Goal: Information Seeking & Learning: Find specific fact

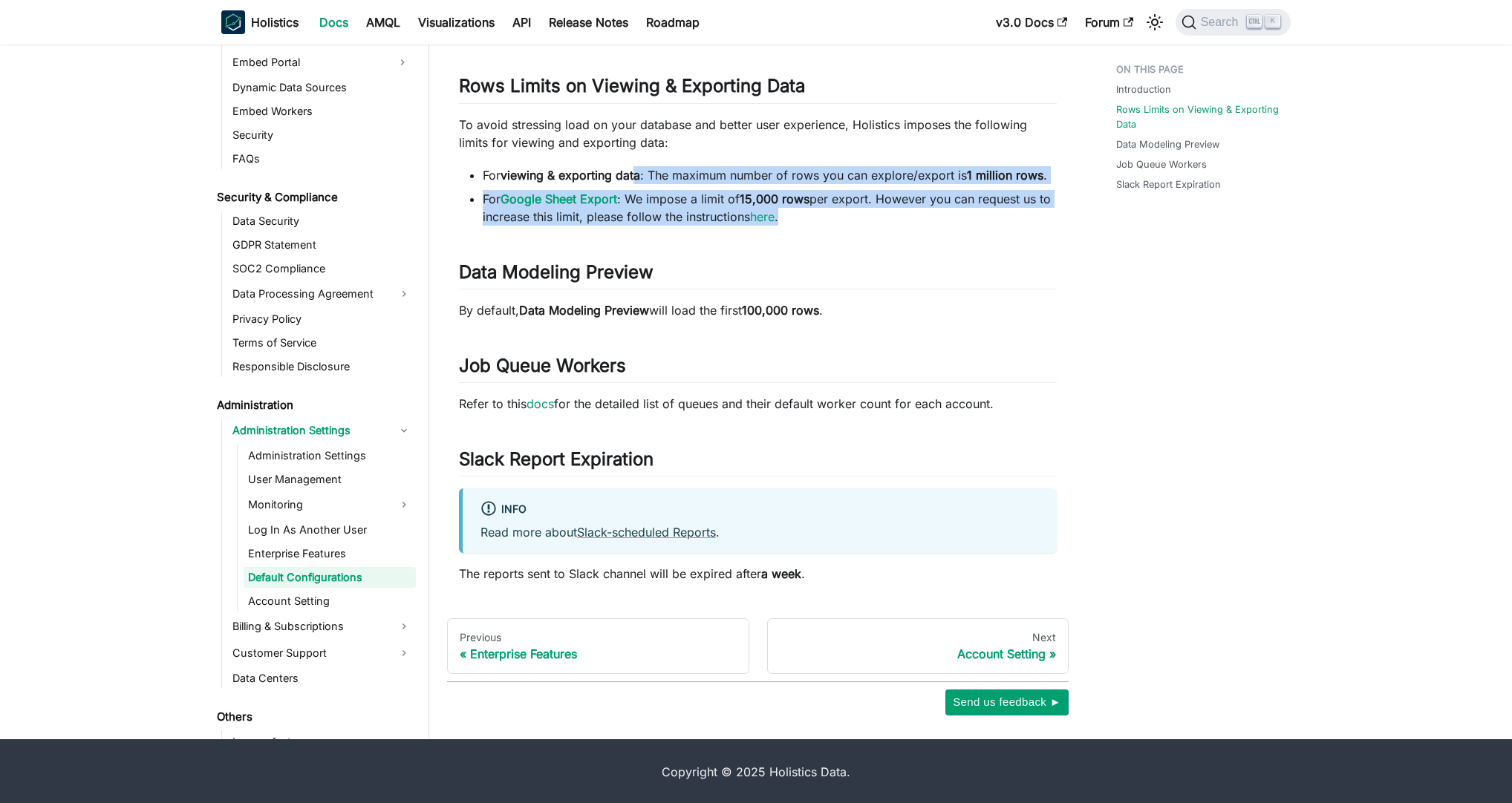
drag, startPoint x: 638, startPoint y: 172, endPoint x: 943, endPoint y: 211, distance: 307.5
click at [943, 211] on ul "For viewing & exporting data : The maximum number of rows you can explore/expor…" at bounding box center [757, 196] width 598 height 60
click at [943, 211] on li "For Google Sheet Export : We impose a limit of 15,000 rows per export. However …" at bounding box center [769, 208] width 574 height 36
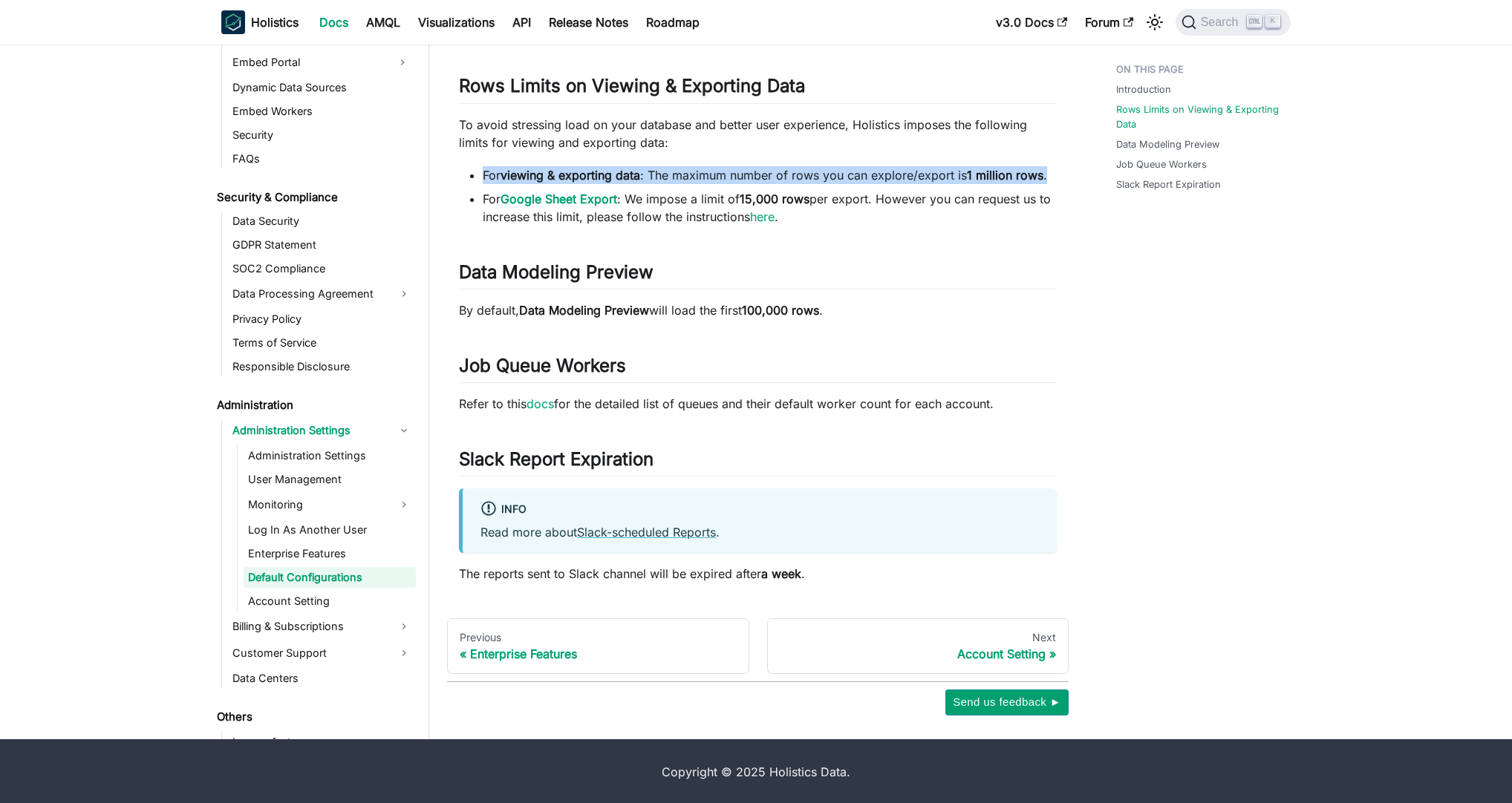
drag, startPoint x: 483, startPoint y: 181, endPoint x: 1055, endPoint y: 176, distance: 572.0
click at [1055, 176] on li "For viewing & exporting data : The maximum number of rows you can explore/expor…" at bounding box center [769, 175] width 574 height 18
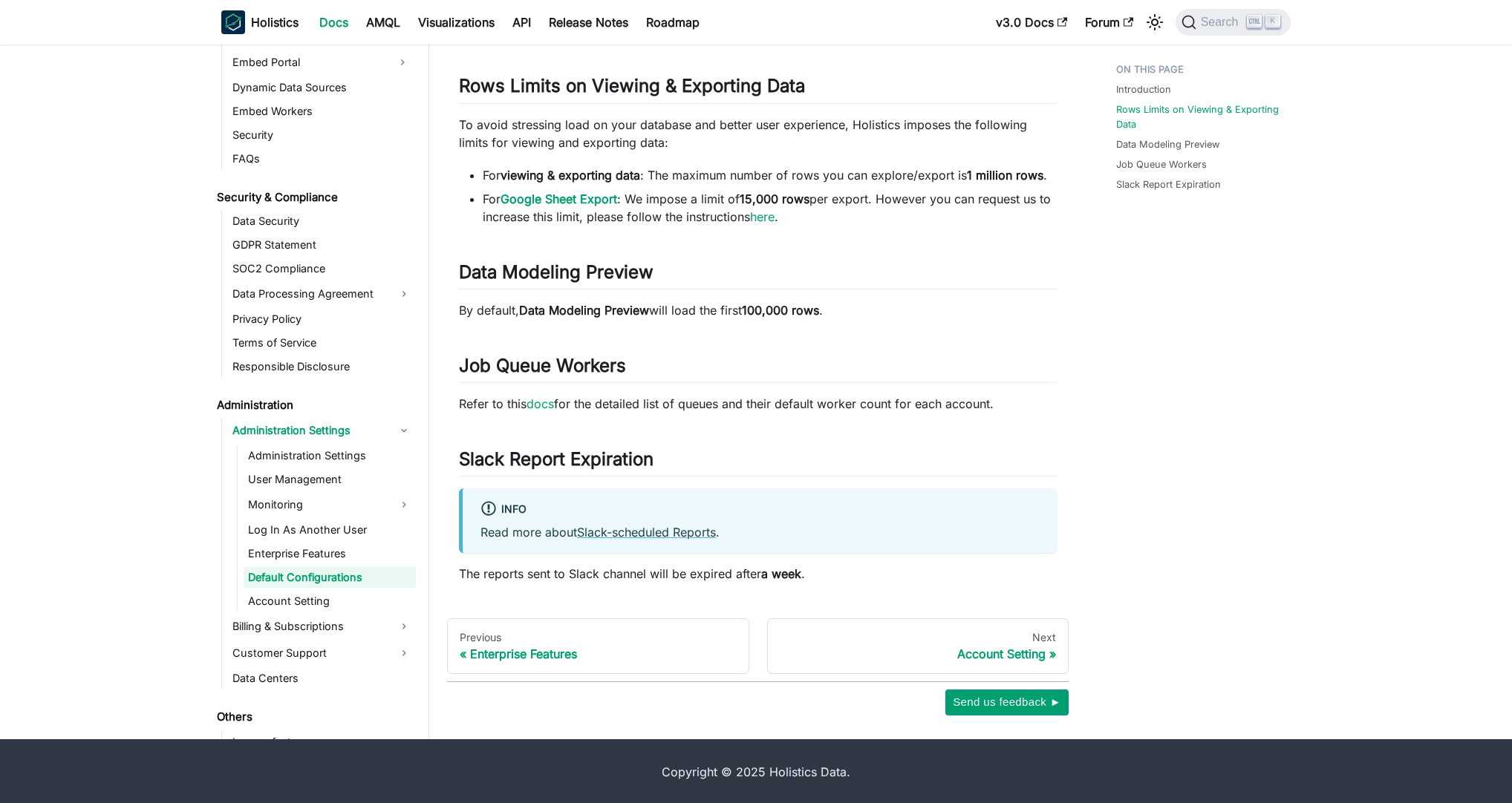
click at [986, 233] on div "Default Configurations Introduction ​ This document summarizes default configur…" at bounding box center [757, 240] width 598 height 684
click at [1155, 312] on div "Introduction Rows Limits on Viewing & Exporting Data Data Modeling Preview Job …" at bounding box center [1195, 291] width 219 height 849
click at [914, 166] on li "For viewing & exporting data : The maximum number of rows you can explore/expor…" at bounding box center [769, 175] width 574 height 18
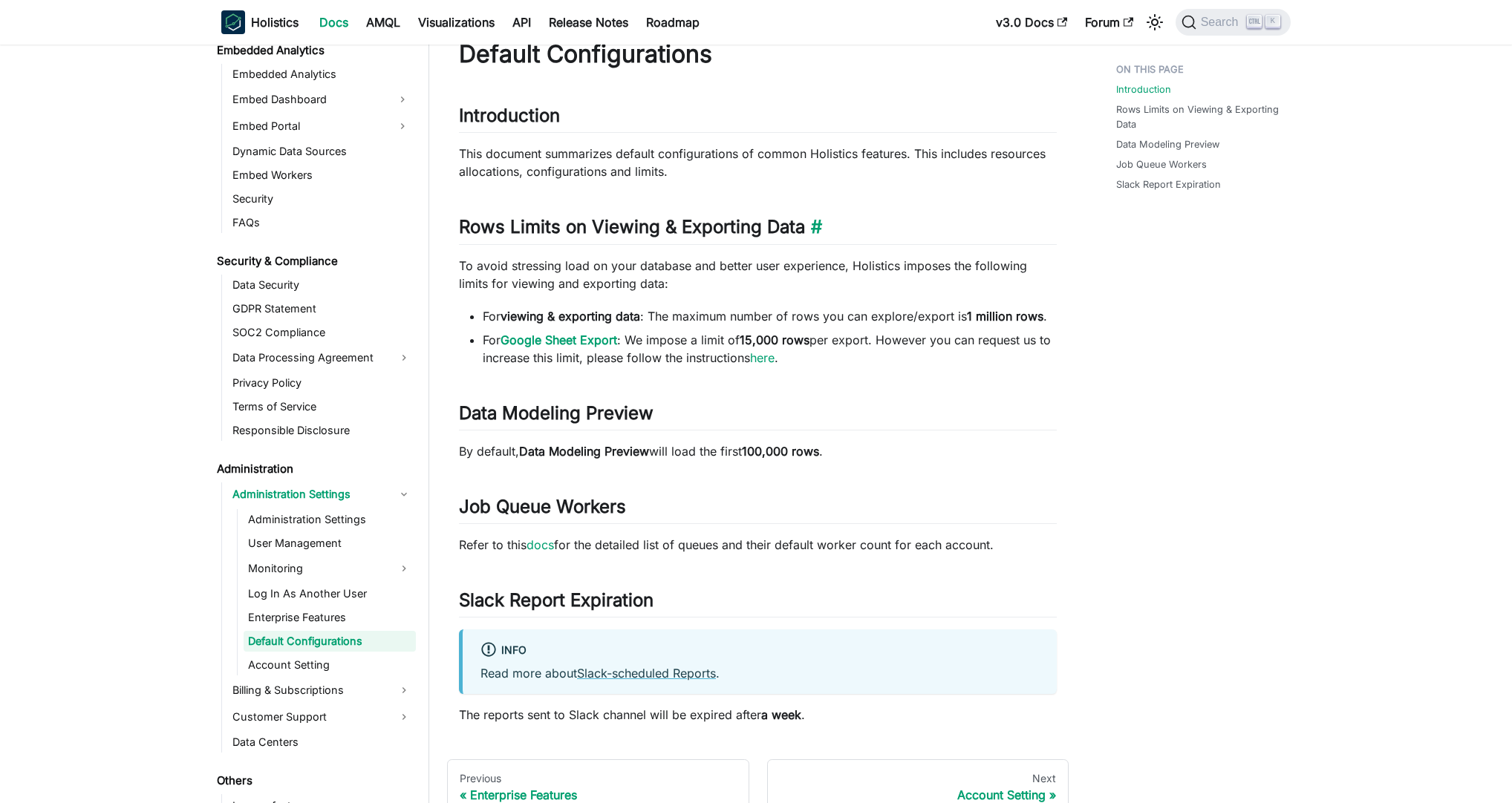
scroll to position [47, 0]
click at [466, 258] on p "To avoid stressing load on your database and better user experience, Holistics …" at bounding box center [757, 276] width 598 height 36
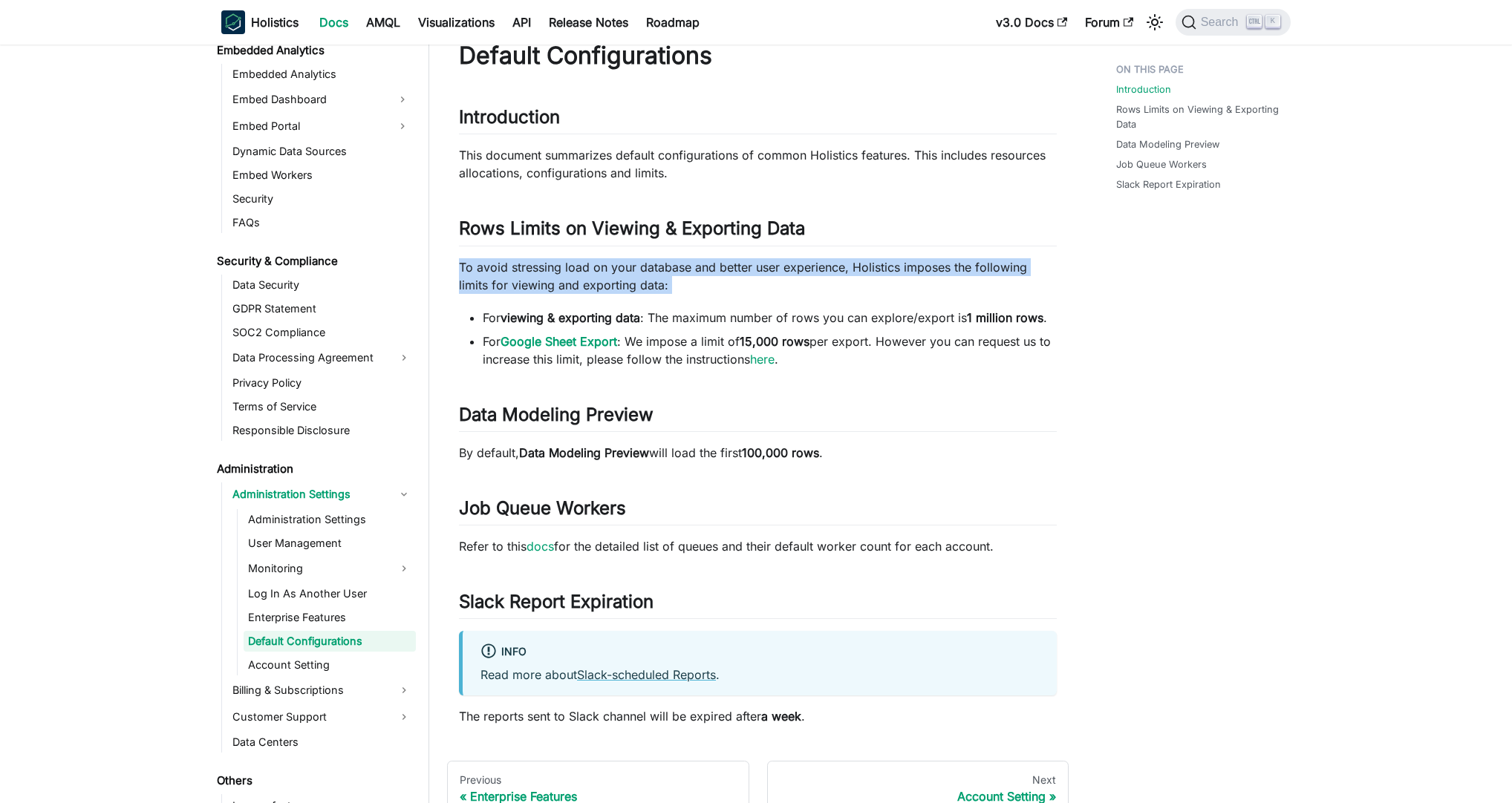
drag, startPoint x: 452, startPoint y: 264, endPoint x: 894, endPoint y: 303, distance: 443.7
click at [894, 303] on article "Administration Administration Settings Default Configurations On this page Defa…" at bounding box center [757, 367] width 622 height 716
click at [894, 303] on div "Default Configurations Introduction ​ This document summarizes default configur…" at bounding box center [757, 383] width 598 height 684
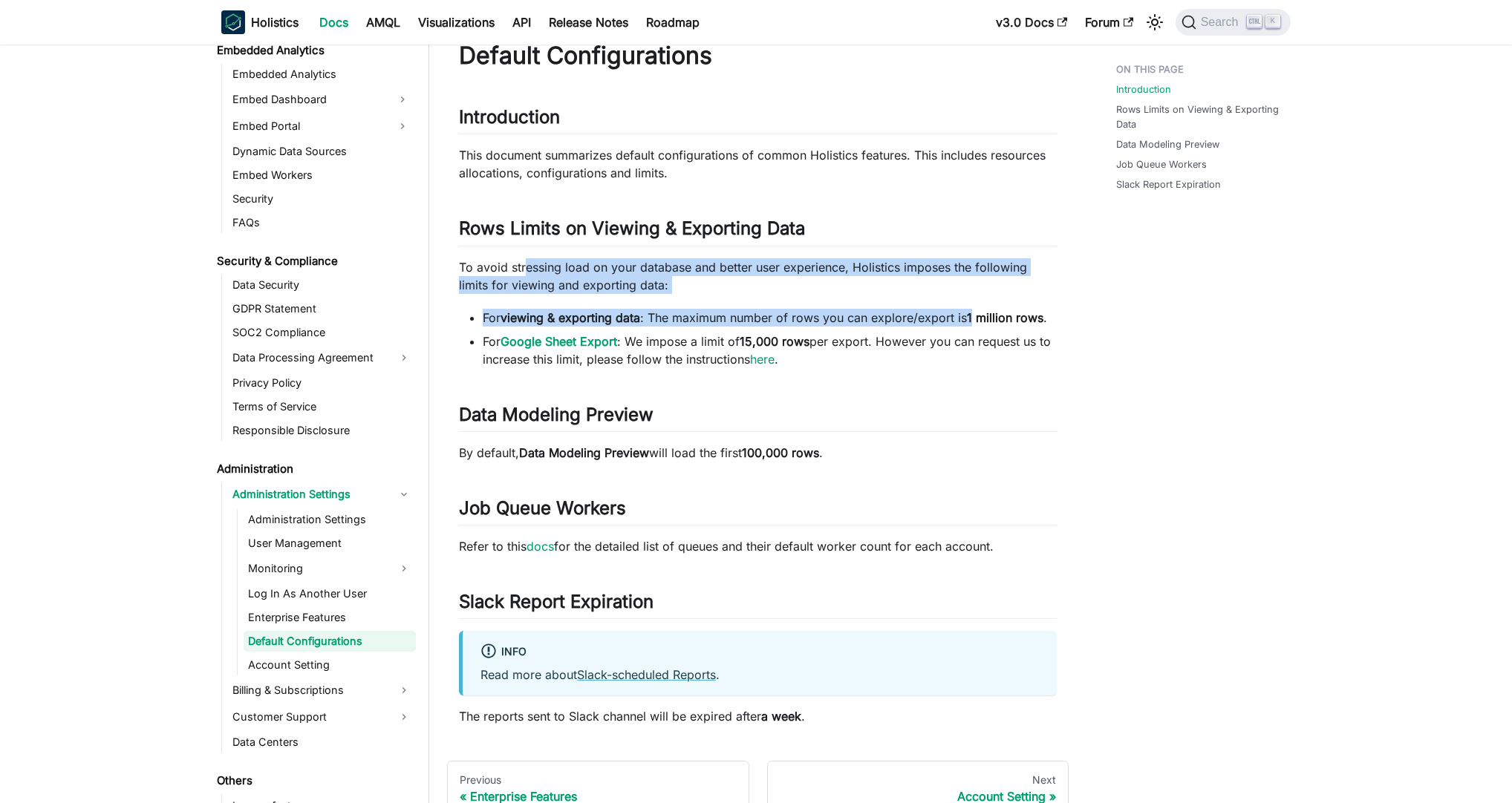
drag, startPoint x: 529, startPoint y: 267, endPoint x: 977, endPoint y: 326, distance: 451.9
click at [977, 326] on div "Default Configurations Introduction ​ This document summarizes default configur…" at bounding box center [757, 383] width 598 height 684
click at [977, 326] on li "For viewing & exporting data : The maximum number of rows you can explore/expor…" at bounding box center [769, 317] width 574 height 18
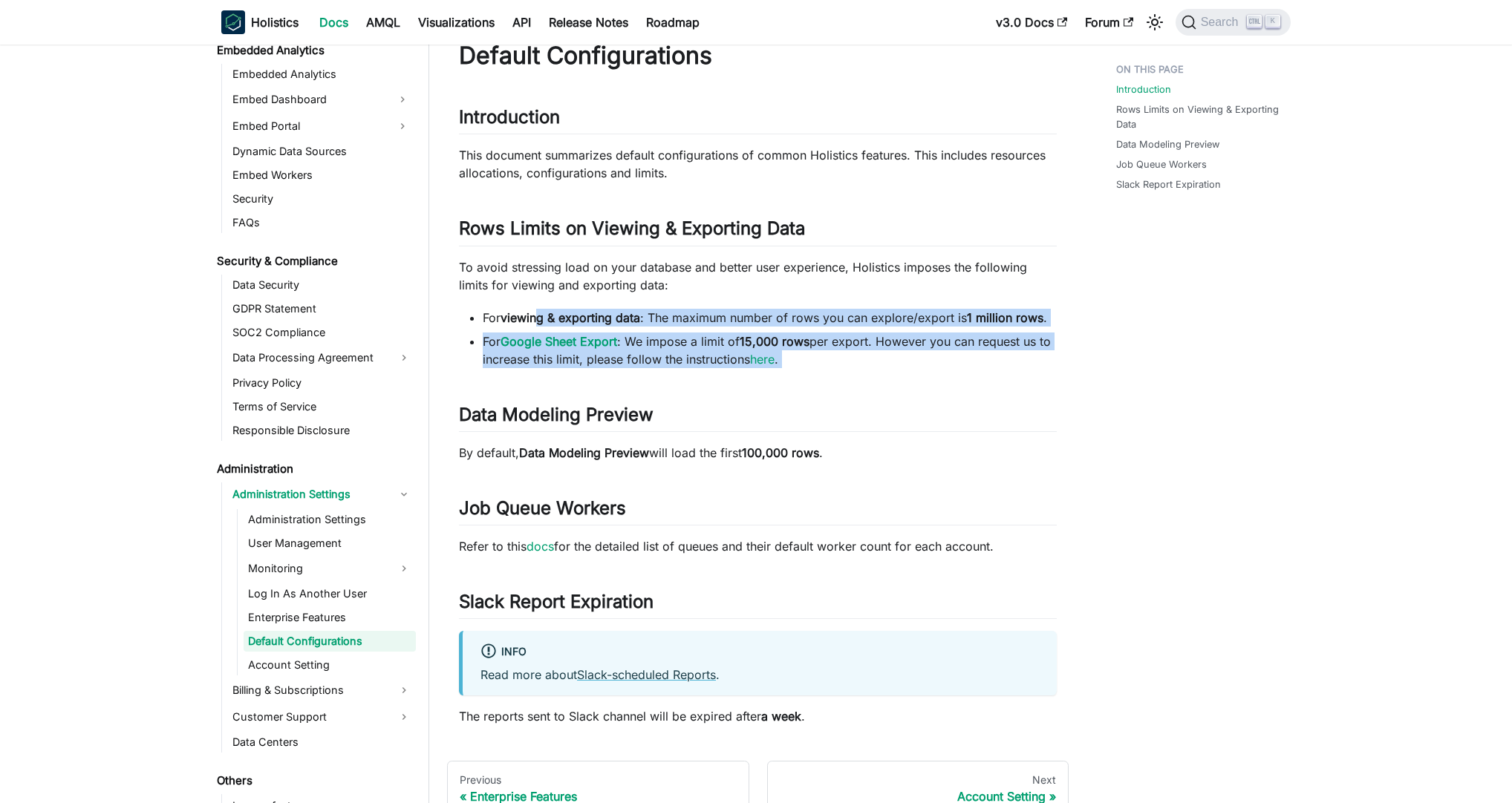
drag, startPoint x: 623, startPoint y: 327, endPoint x: 1060, endPoint y: 374, distance: 439.5
click at [1060, 374] on article "Administration Administration Settings Default Configurations On this page Defa…" at bounding box center [757, 367] width 622 height 716
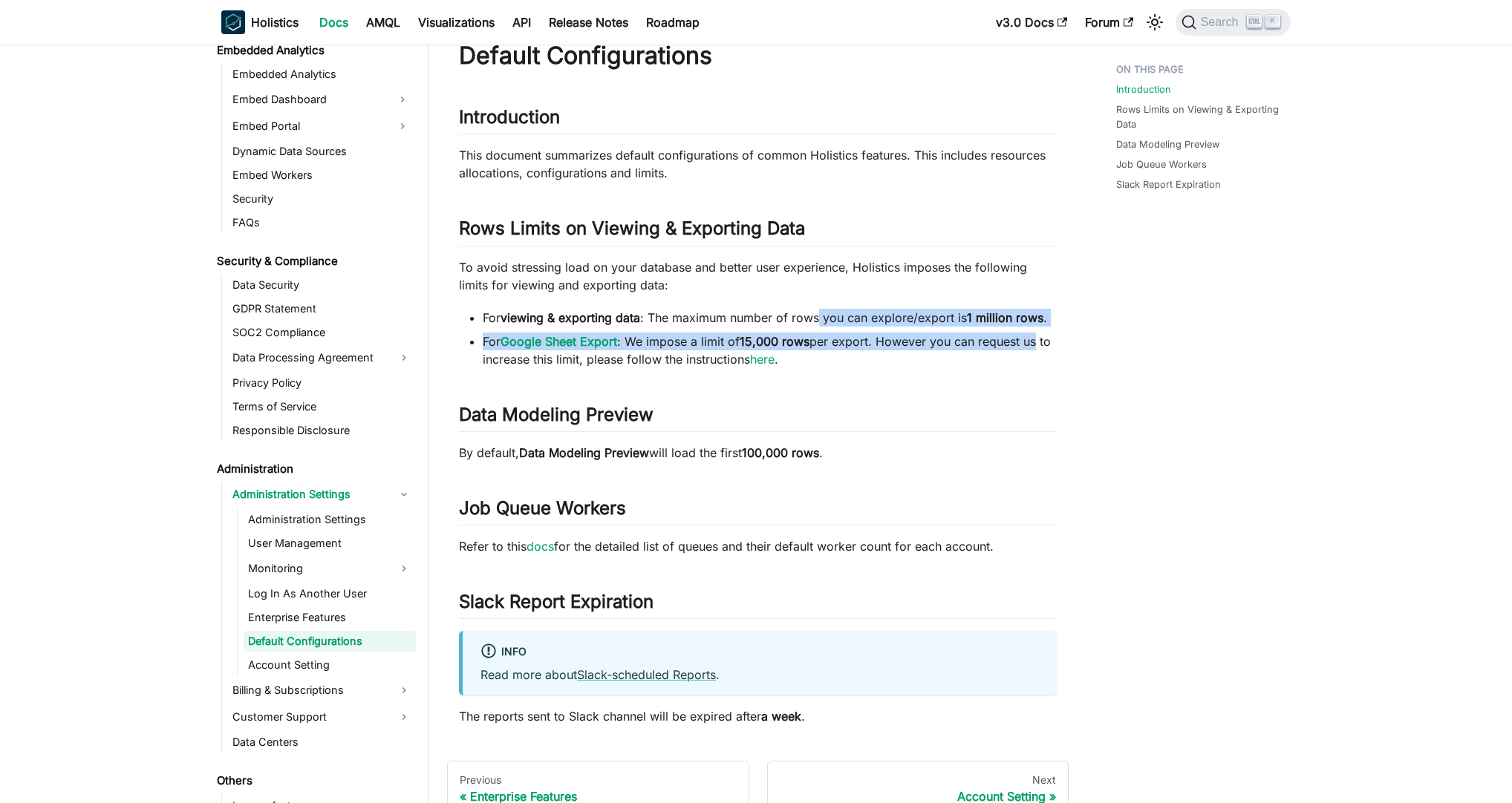
drag, startPoint x: 822, startPoint y: 321, endPoint x: 1062, endPoint y: 348, distance: 241.5
click at [1059, 348] on article "Administration Administration Settings Default Configurations On this page Defa…" at bounding box center [757, 367] width 622 height 716
click at [1062, 348] on article "Administration Administration Settings Default Configurations On this page Defa…" at bounding box center [757, 367] width 622 height 716
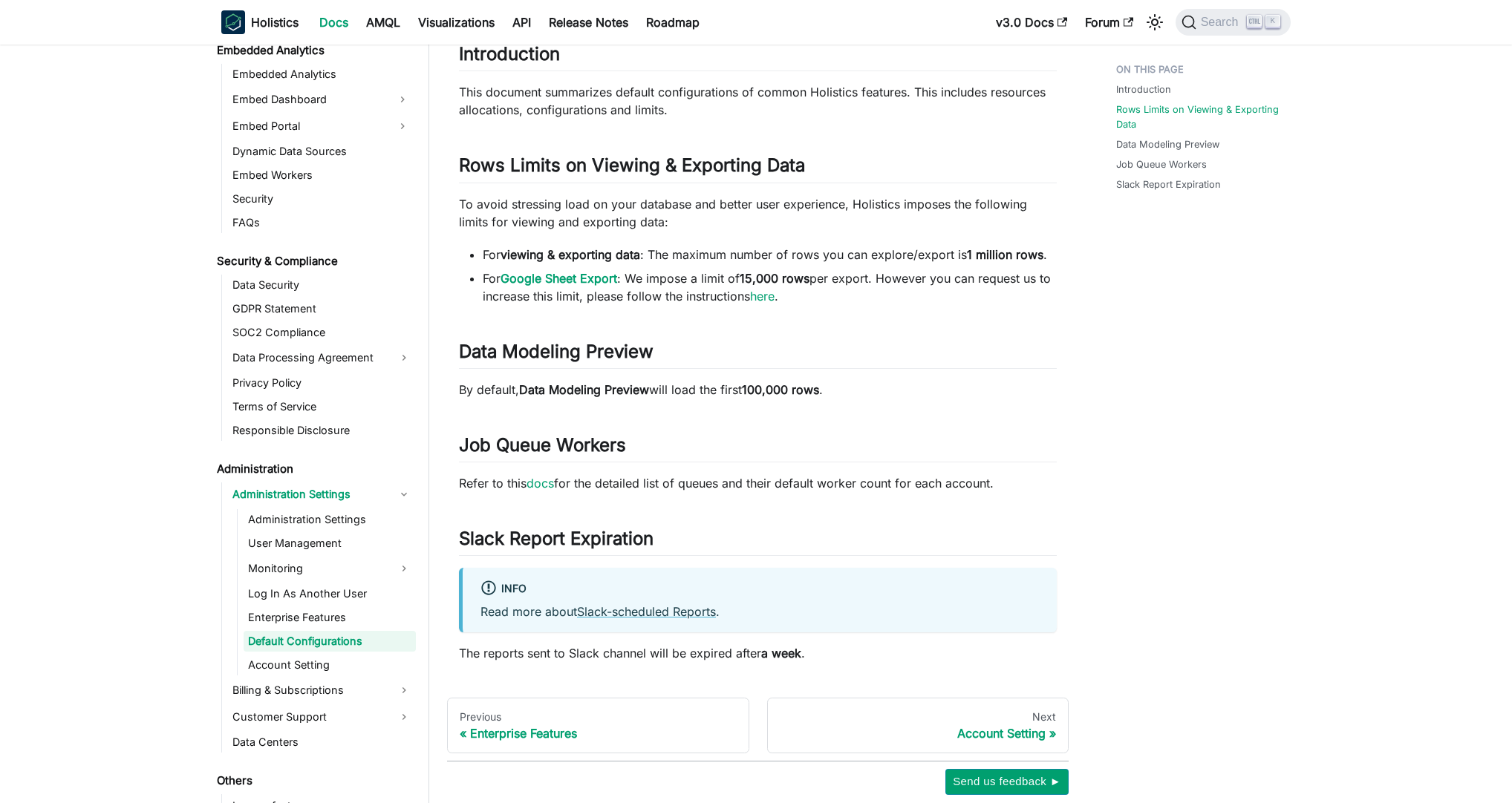
scroll to position [189, 0]
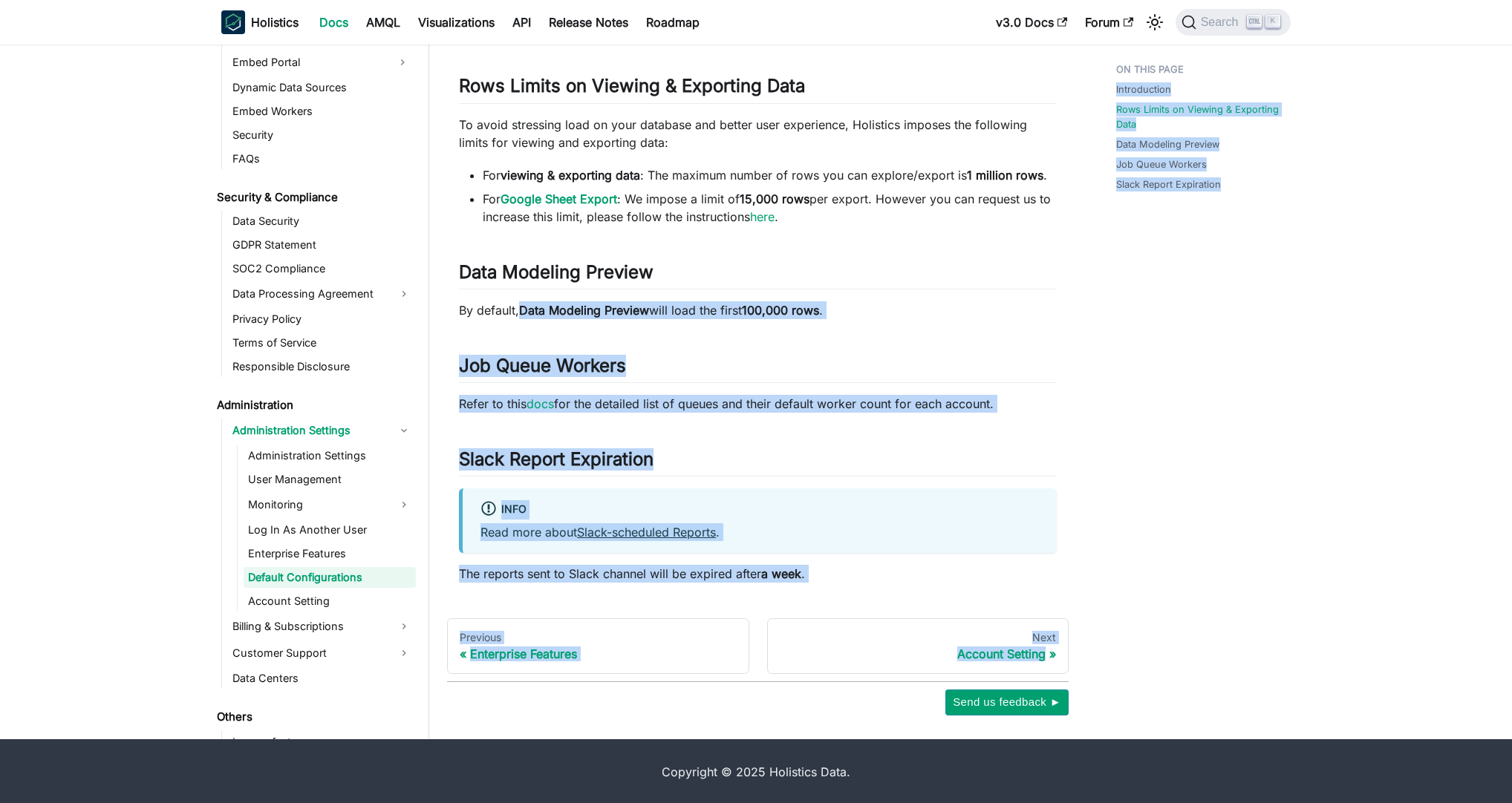
drag, startPoint x: 525, startPoint y: 308, endPoint x: 1145, endPoint y: 345, distance: 621.1
click at [1145, 345] on div "Administration Administration Settings Default Configurations On this page Defa…" at bounding box center [867, 291] width 876 height 849
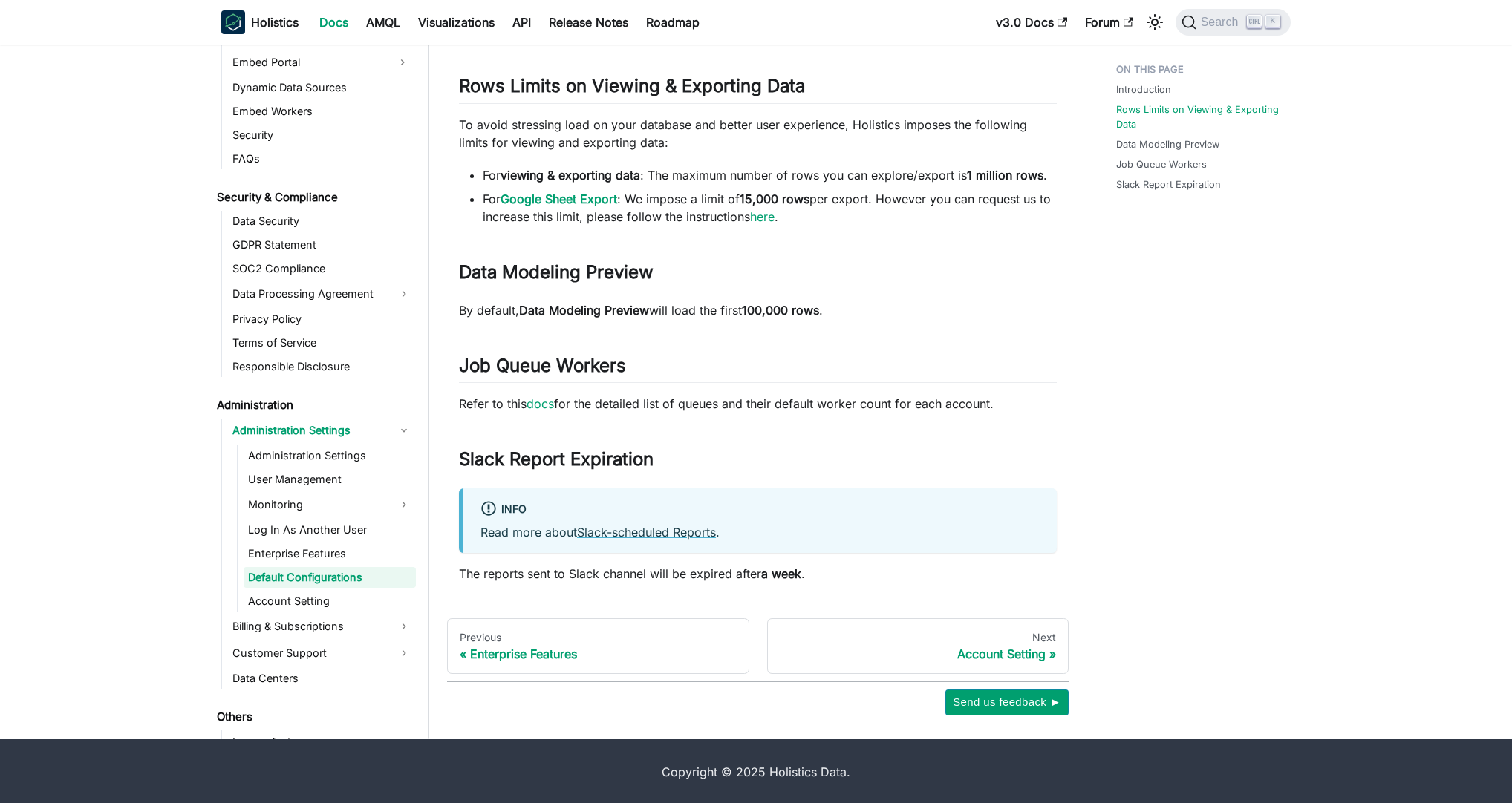
click at [1144, 345] on div "Introduction Rows Limits on Viewing & Exporting Data Data Modeling Preview Job …" at bounding box center [1195, 291] width 219 height 849
click at [1065, 345] on article "Administration Administration Settings Default Configurations On this page Defa…" at bounding box center [757, 225] width 622 height 716
